Goal: Task Accomplishment & Management: Manage account settings

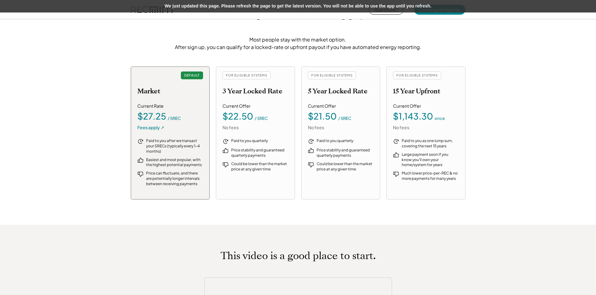
scroll to position [688, 0]
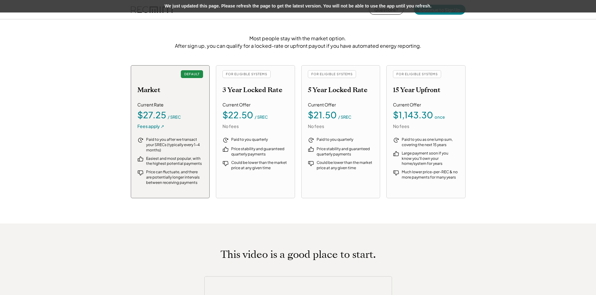
click at [224, 100] on div "FOR ELIGIBLE SYSTEMS 3 Year Locked Rate Current Offer $22.50 / SREC No fees Pai…" at bounding box center [255, 131] width 79 height 133
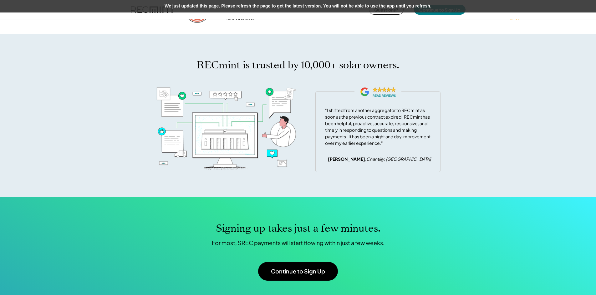
scroll to position [1959, 0]
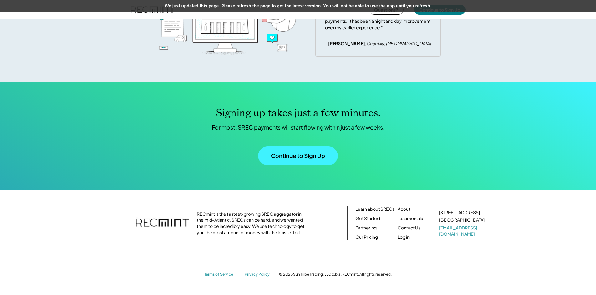
click at [281, 155] on button "Continue to Sign Up" at bounding box center [298, 156] width 80 height 19
click at [294, 153] on button "Continue to Sign Up" at bounding box center [298, 156] width 80 height 19
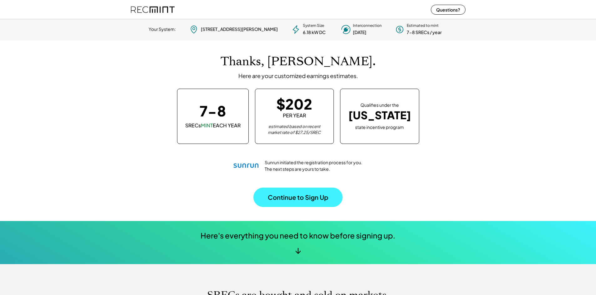
scroll to position [88, 174]
click at [303, 190] on button "Continue to Sign Up" at bounding box center [297, 197] width 89 height 19
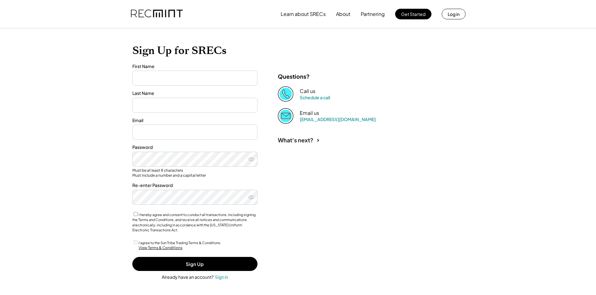
type input "*******"
type input "******"
type input "**********"
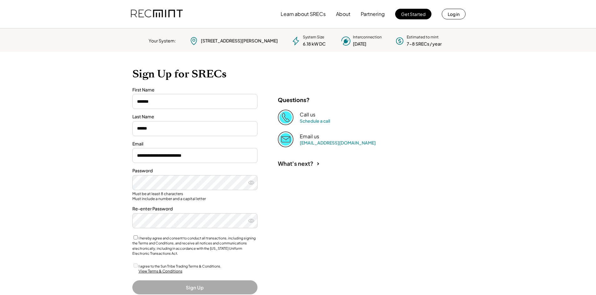
click at [286, 220] on div "**********" at bounding box center [298, 186] width 344 height 268
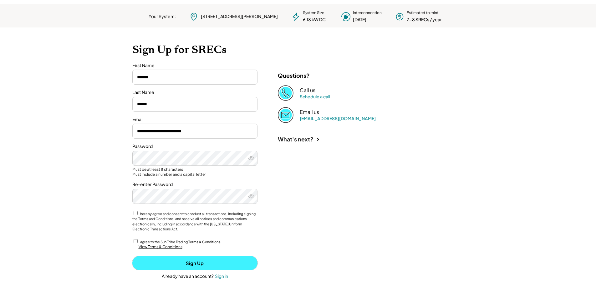
click at [197, 259] on button "Sign Up" at bounding box center [194, 263] width 125 height 14
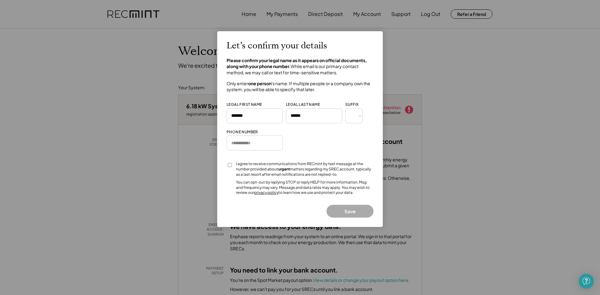
click at [250, 142] on input "input" at bounding box center [255, 143] width 56 height 15
type input "**********"
click at [343, 211] on button "Save" at bounding box center [350, 211] width 47 height 13
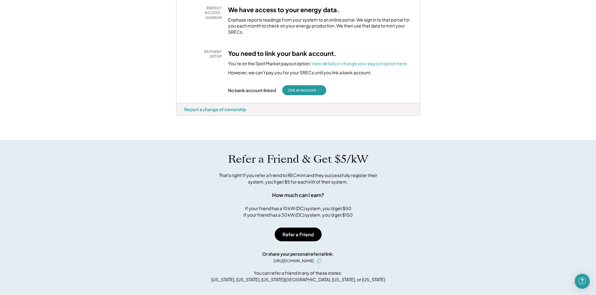
scroll to position [193, 0]
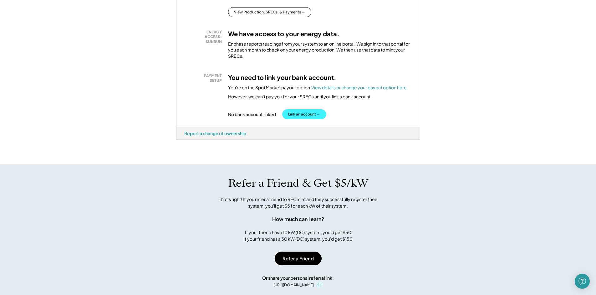
click at [312, 118] on button "Link an account →" at bounding box center [304, 114] width 44 height 10
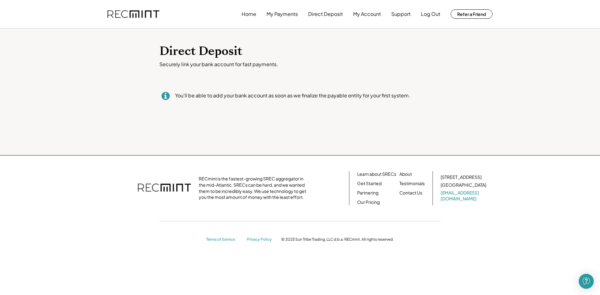
click at [265, 94] on div "You'll be able to add your bank account as soon as we finalize the payable enti…" at bounding box center [292, 95] width 235 height 7
click at [281, 12] on button "My Payments" at bounding box center [282, 14] width 31 height 13
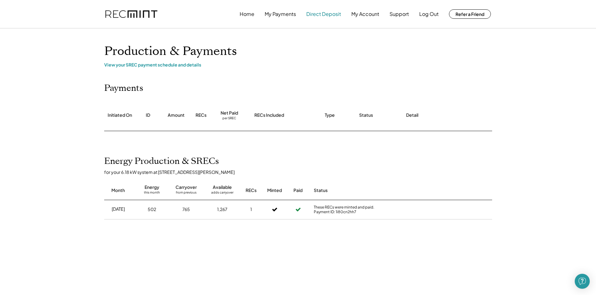
click at [313, 16] on button "Direct Deposit" at bounding box center [323, 14] width 35 height 13
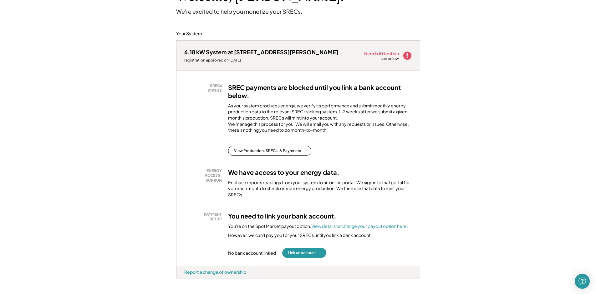
scroll to position [63, 0]
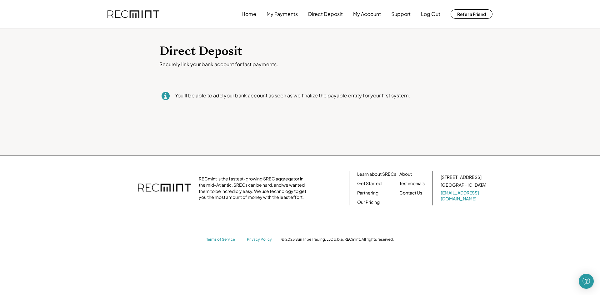
click at [268, 94] on div "You'll be able to add your bank account as soon as we finalize the payable enti…" at bounding box center [292, 95] width 235 height 7
click at [163, 93] on use at bounding box center [166, 96] width 8 height 8
click at [245, 18] on button "Home" at bounding box center [249, 14] width 15 height 13
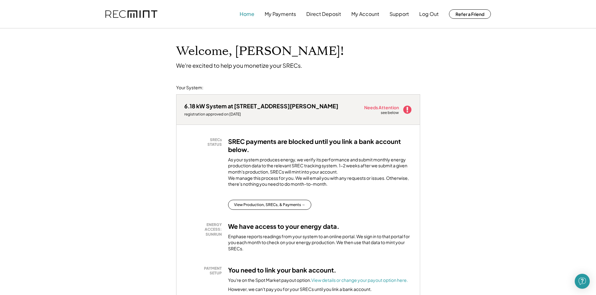
click at [246, 11] on button "Home" at bounding box center [246, 14] width 15 height 13
click at [278, 14] on button "My Payments" at bounding box center [280, 14] width 31 height 13
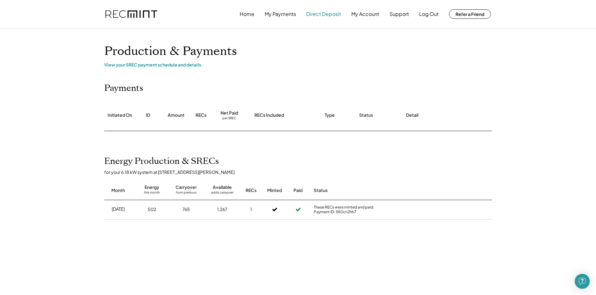
click at [320, 14] on button "Direct Deposit" at bounding box center [323, 14] width 35 height 13
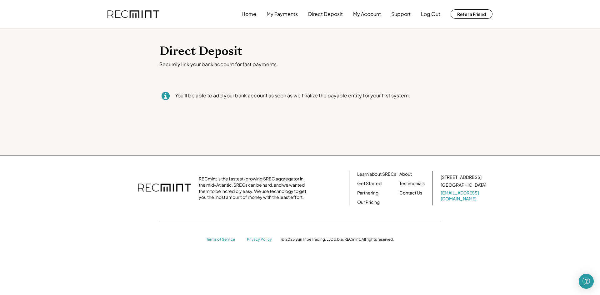
click at [257, 99] on div "You'll be able to add your bank account as soon as we finalize the payable enti…" at bounding box center [292, 95] width 235 height 7
click at [375, 18] on button "My Account" at bounding box center [367, 14] width 28 height 13
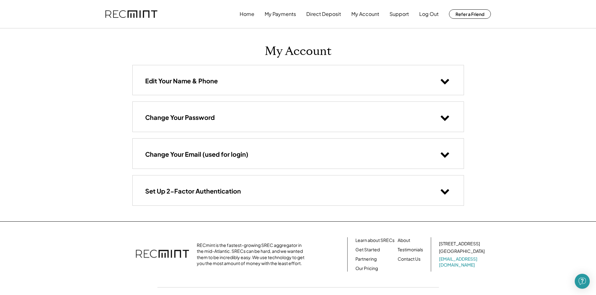
click at [248, 189] on div "Set Up 2-Factor Authentication" at bounding box center [298, 191] width 331 height 30
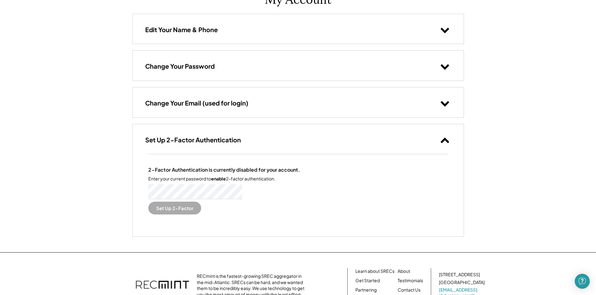
scroll to position [63, 0]
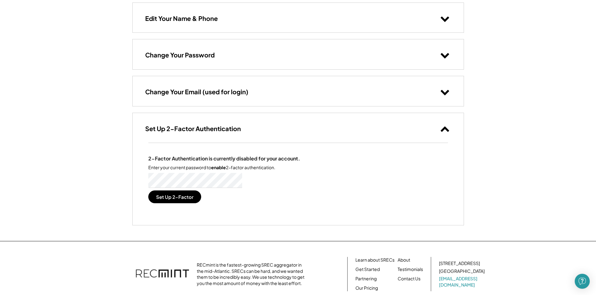
click at [178, 198] on button "Set Up 2-Factor" at bounding box center [174, 197] width 53 height 13
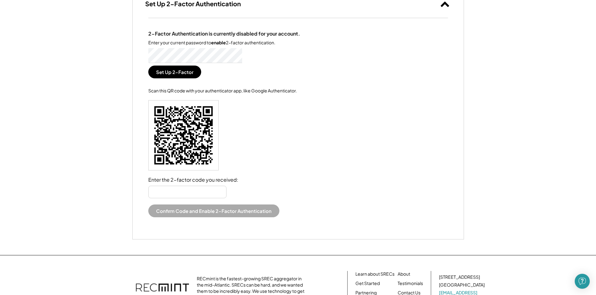
scroll to position [156, 0]
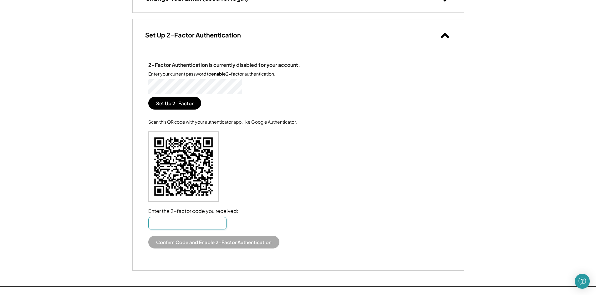
drag, startPoint x: 162, startPoint y: 225, endPoint x: 124, endPoint y: 218, distance: 38.2
click at [120, 218] on div "Home My Payments Direct Deposit My Account Support Log Out Refer a Friend My Ac…" at bounding box center [298, 117] width 596 height 546
click at [161, 226] on input "input" at bounding box center [187, 223] width 78 height 13
type input "******"
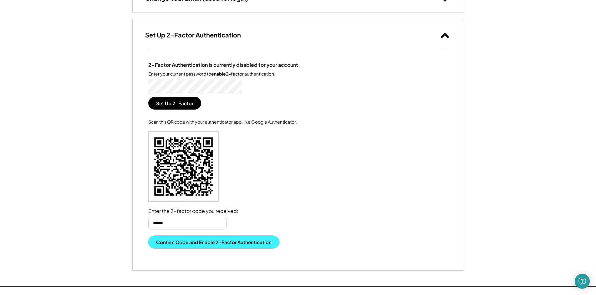
click at [172, 240] on button "Confirm Code and Enable 2-Factor Authentication" at bounding box center [213, 242] width 131 height 13
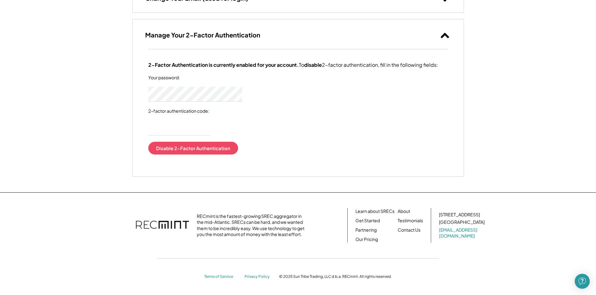
click at [368, 165] on div "2-Factor Authentication is currently disabled for your account. Enter your curr…" at bounding box center [298, 112] width 331 height 127
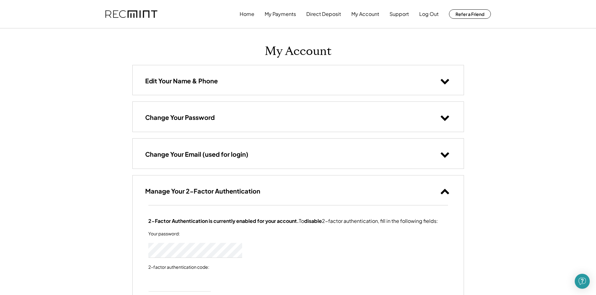
click at [319, 190] on div "Manage Your 2-Factor Authentication" at bounding box center [298, 191] width 331 height 30
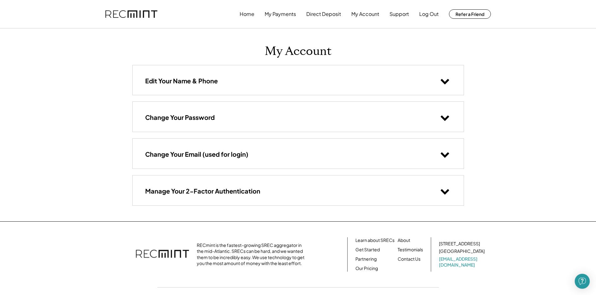
click at [261, 159] on div "Change Your Email (used for login)" at bounding box center [298, 154] width 331 height 30
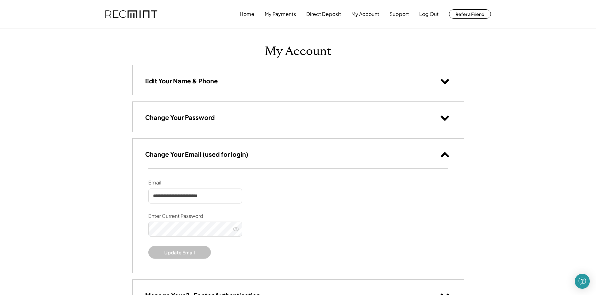
click at [260, 157] on div "Change Your Email (used for login)" at bounding box center [298, 154] width 331 height 30
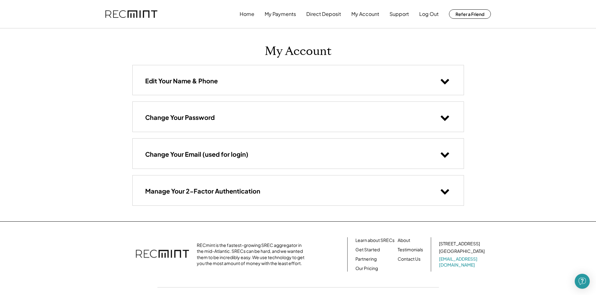
click at [131, 13] on img at bounding box center [131, 14] width 52 height 8
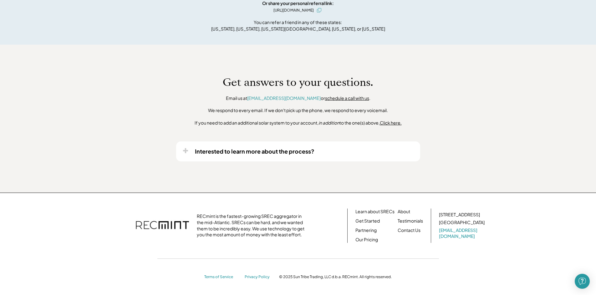
scroll to position [255, 0]
